Goal: Information Seeking & Learning: Learn about a topic

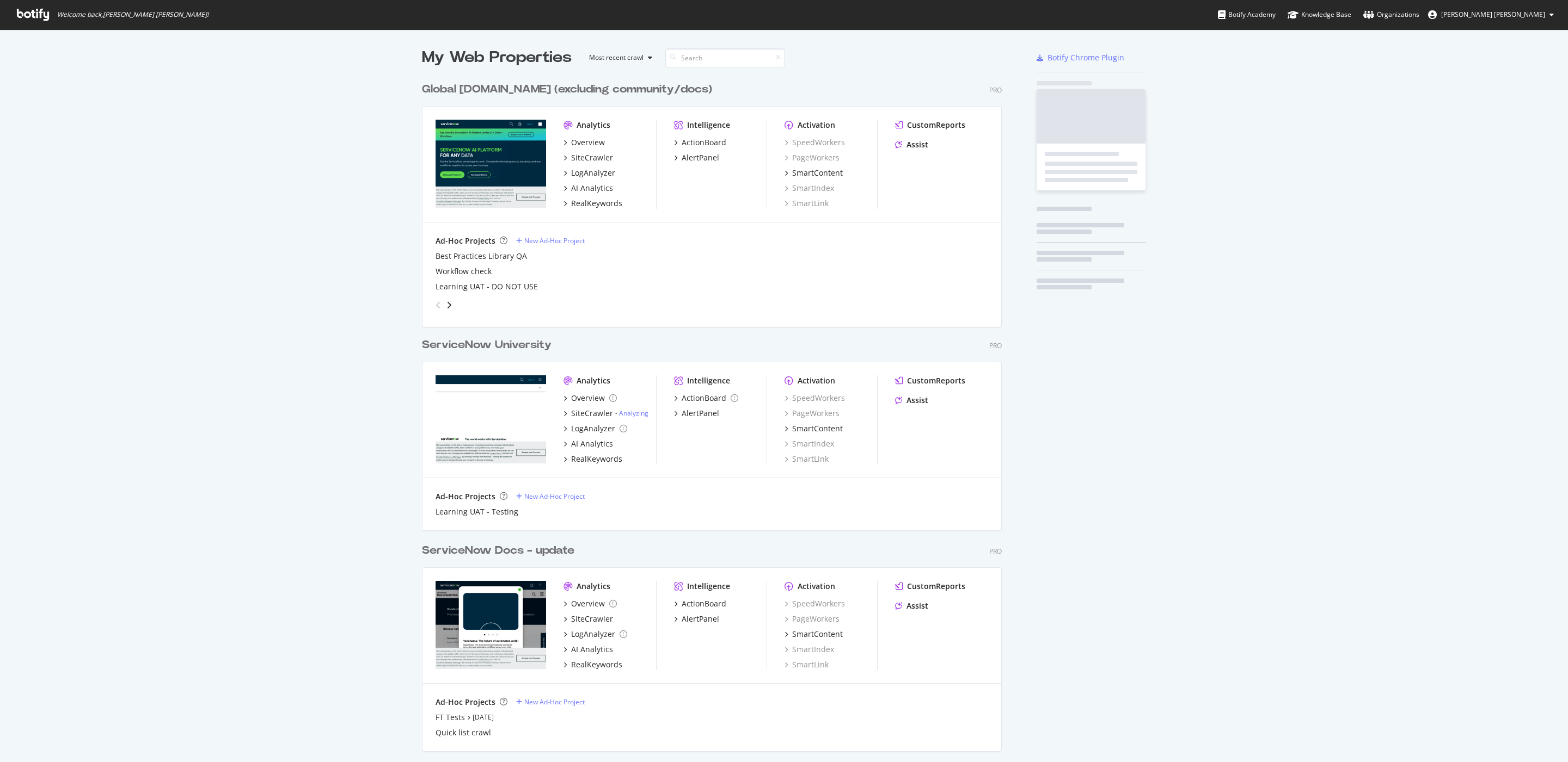
scroll to position [1698, 575]
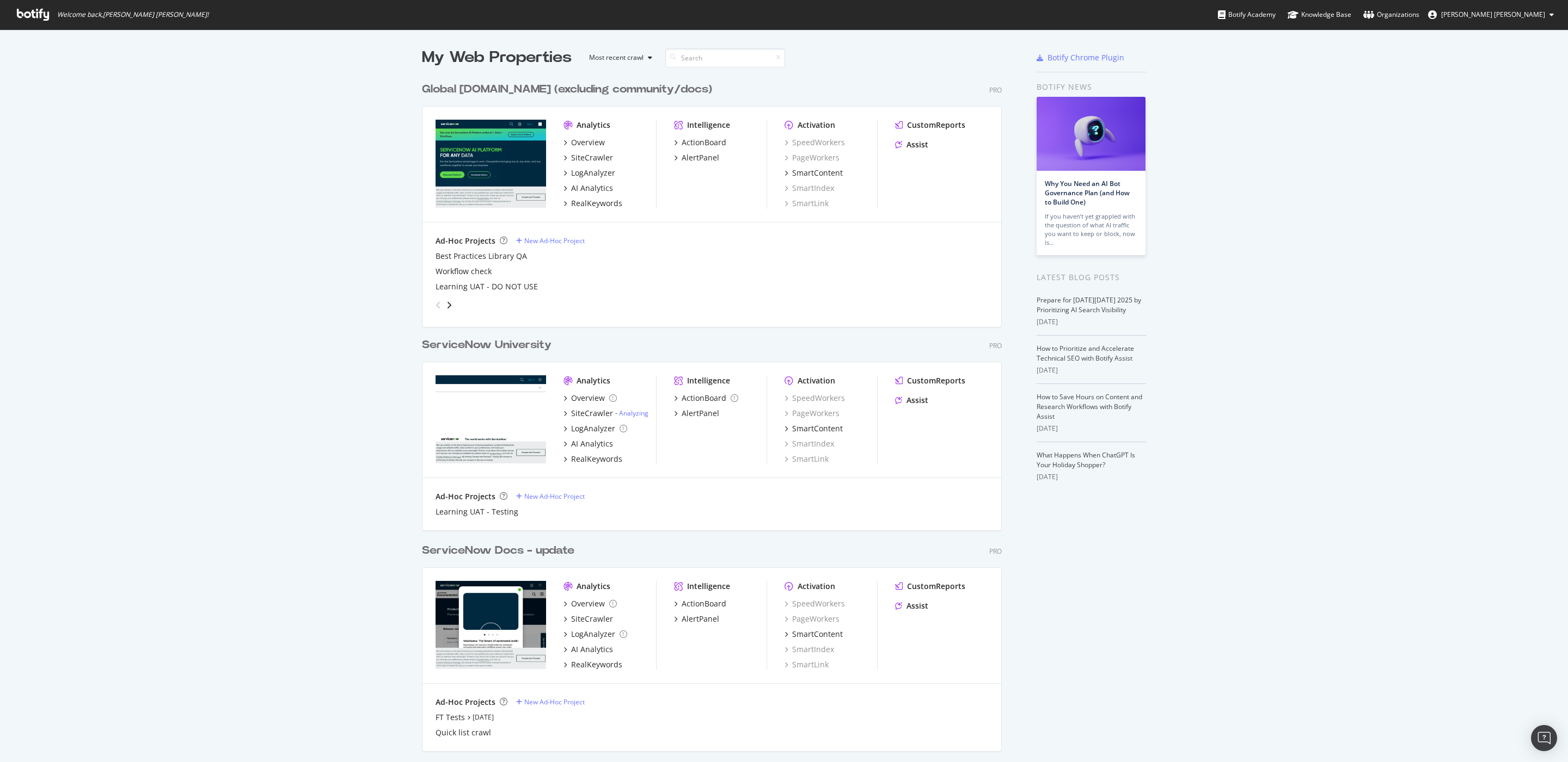
click at [517, 89] on div "Global [DOMAIN_NAME] (excluding community/docs)" at bounding box center [567, 89] width 290 height 16
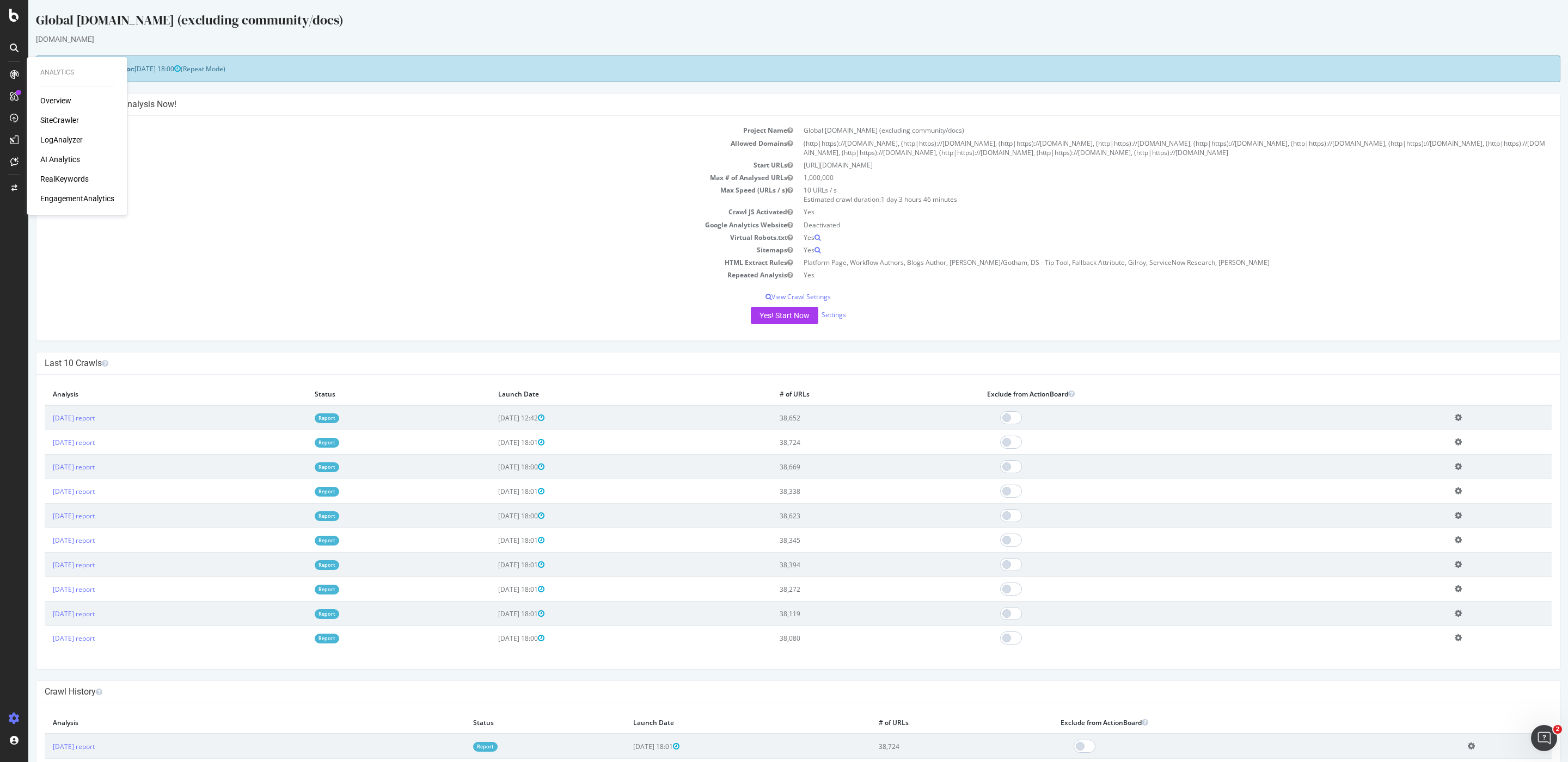
click at [64, 118] on div "SiteCrawler" at bounding box center [60, 120] width 39 height 11
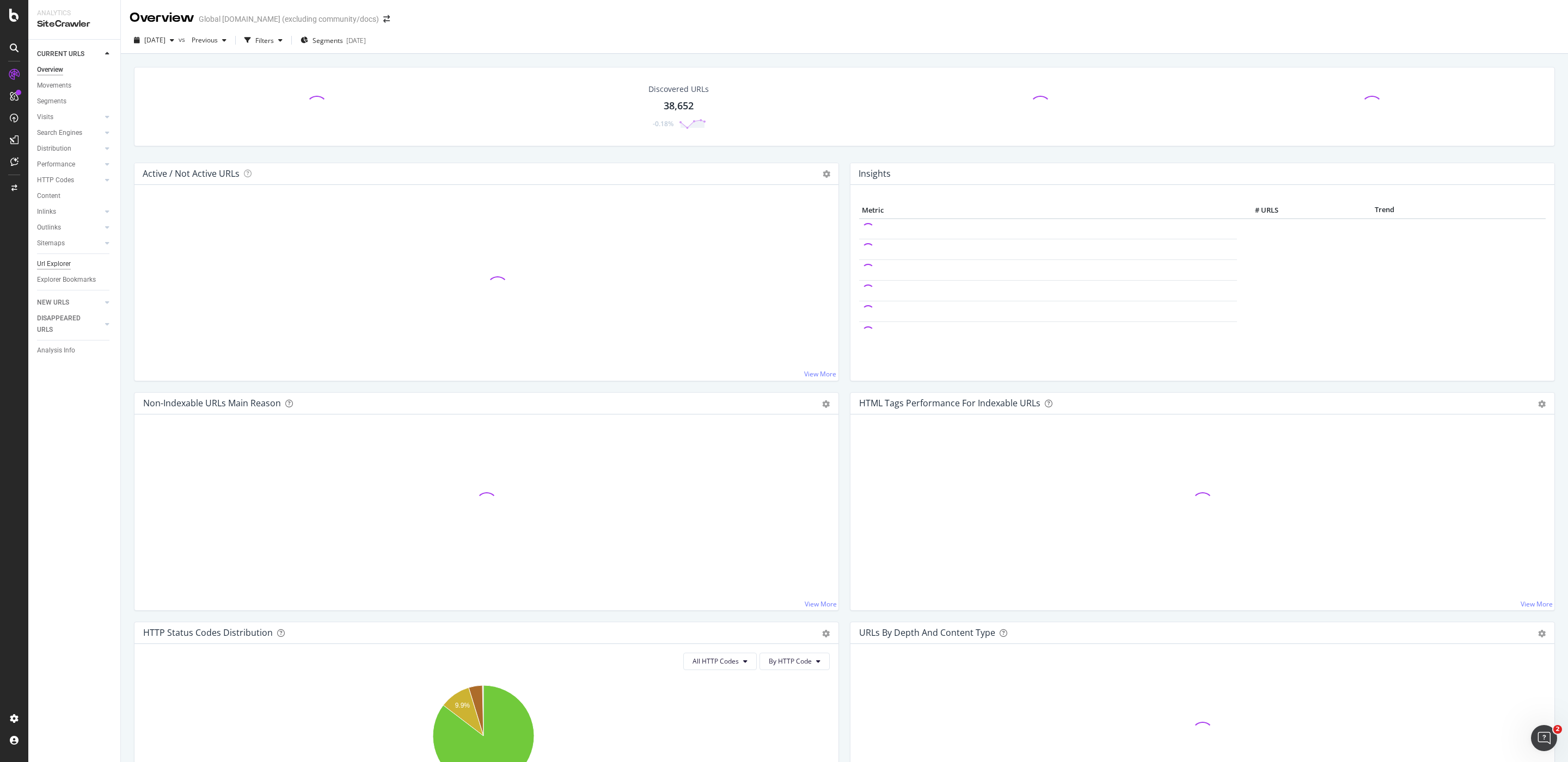
click at [57, 259] on div "Url Explorer" at bounding box center [54, 264] width 34 height 11
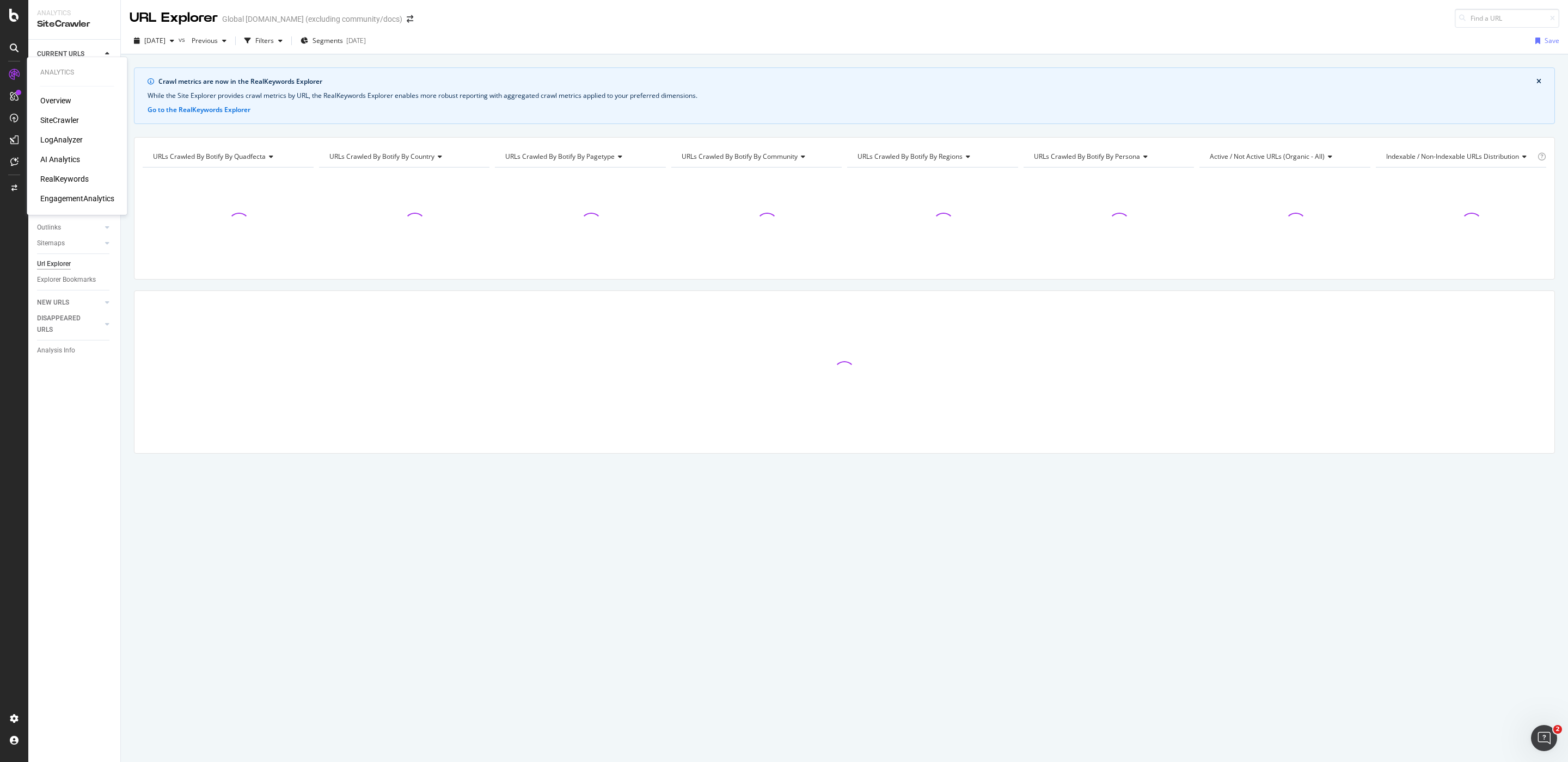
click at [71, 177] on div "RealKeywords" at bounding box center [65, 179] width 48 height 11
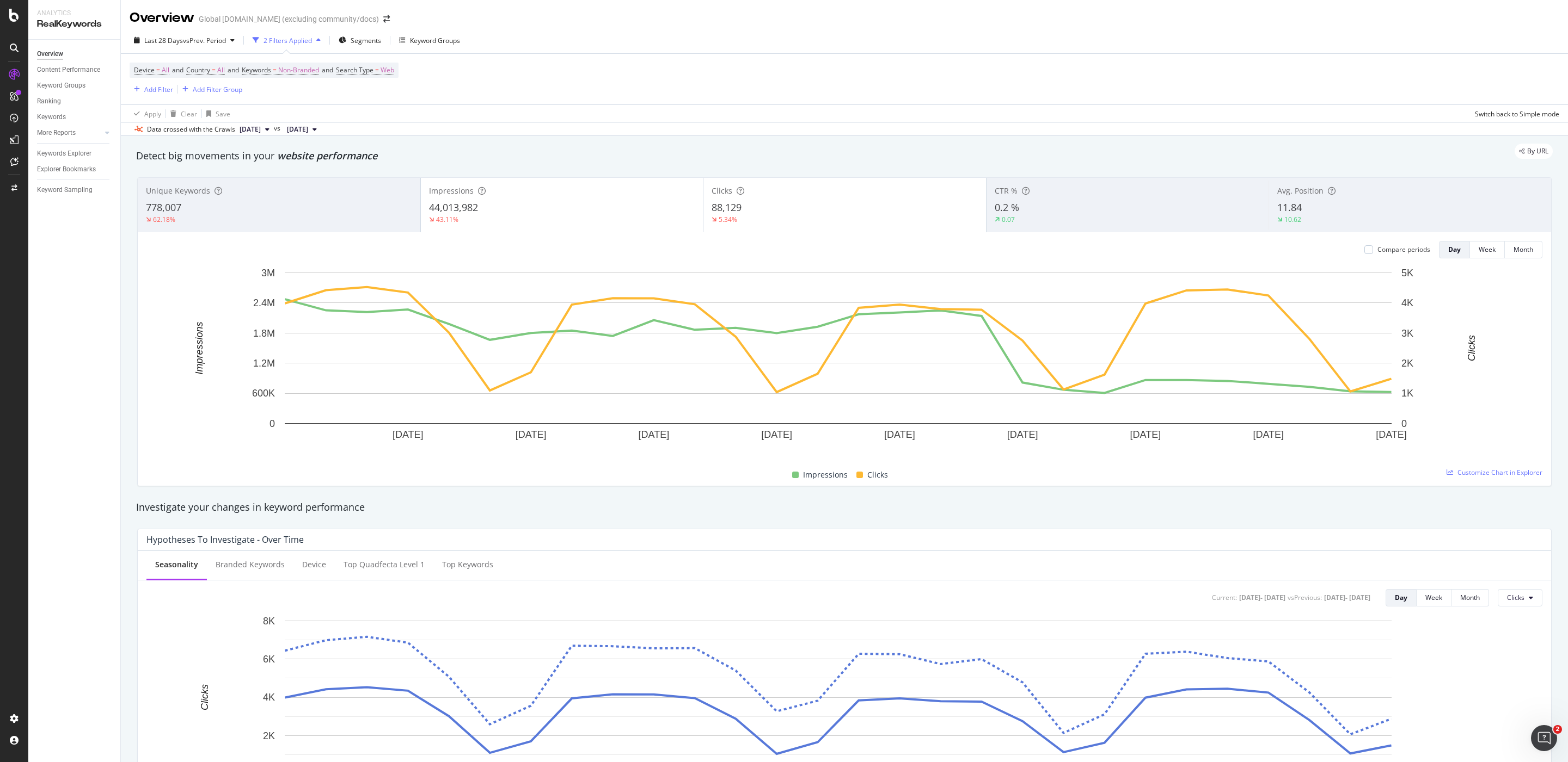
click at [492, 157] on div "By URL" at bounding box center [839, 151] width 1427 height 16
click at [74, 154] on div "Keywords Explorer" at bounding box center [64, 153] width 55 height 11
